Goal: Task Accomplishment & Management: Complete application form

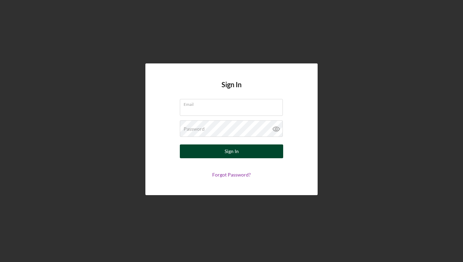
type input "[EMAIL_ADDRESS][DOMAIN_NAME]"
click at [245, 150] on button "Sign In" at bounding box center [231, 151] width 103 height 14
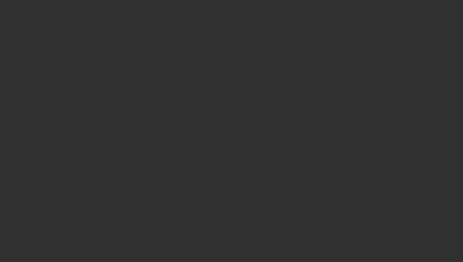
click at [204, 114] on div at bounding box center [231, 131] width 463 height 262
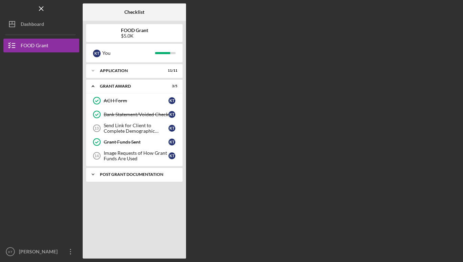
click at [94, 174] on icon "Icon/Expander" at bounding box center [93, 175] width 14 height 14
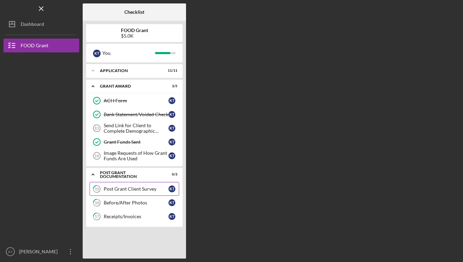
click at [109, 189] on div "Post Grant Client Survey" at bounding box center [136, 189] width 65 height 6
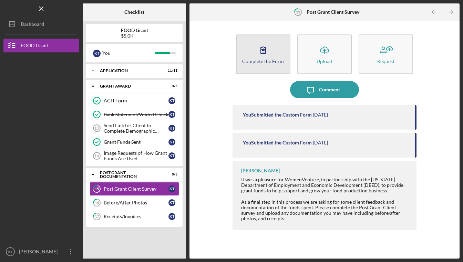
click at [270, 63] on div "Complete the Form" at bounding box center [263, 61] width 42 height 5
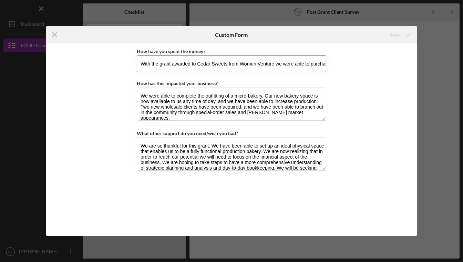
click at [269, 66] on input "With the grant awarded to Cedar Sweets from Women Venture we were able to purch…" at bounding box center [232, 63] width 190 height 17
click at [270, 65] on input "With the grant awarded to Cedar Sweets from Women Venture we were able to purch…" at bounding box center [232, 63] width 190 height 17
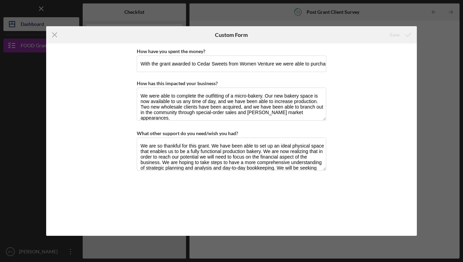
click at [55, 32] on icon "Icon/Menu Close" at bounding box center [54, 34] width 17 height 17
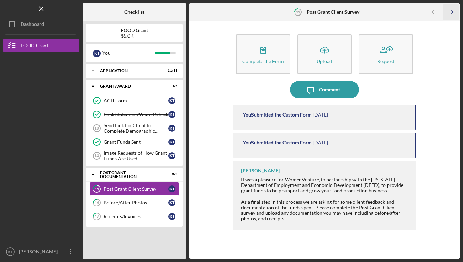
click at [450, 12] on line "button" at bounding box center [450, 12] width 3 height 0
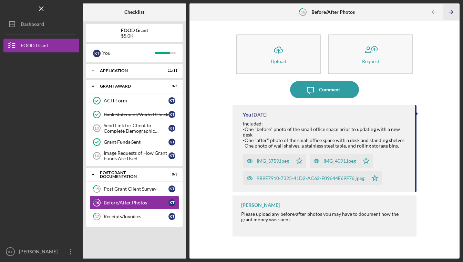
click at [451, 13] on icon "Icon/Table Pagination Arrow" at bounding box center [451, 12] width 16 height 16
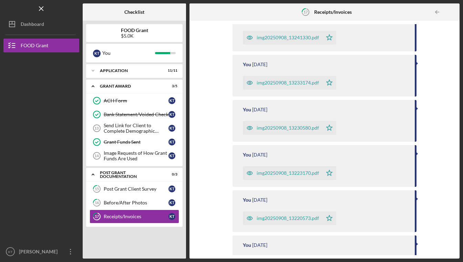
scroll to position [995, 0]
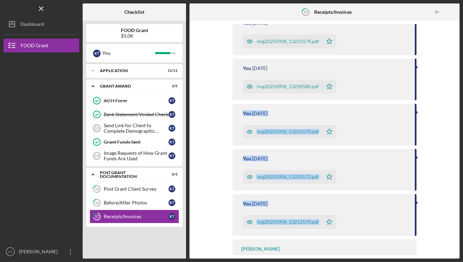
drag, startPoint x: 454, startPoint y: 225, endPoint x: 435, endPoint y: 87, distance: 139.9
click at [435, 87] on div "Icon/Upload Upload Request Icon/Message Comment You [DATE] img20250908_13315841…" at bounding box center [324, 139] width 263 height 231
